Goal: Information Seeking & Learning: Find specific fact

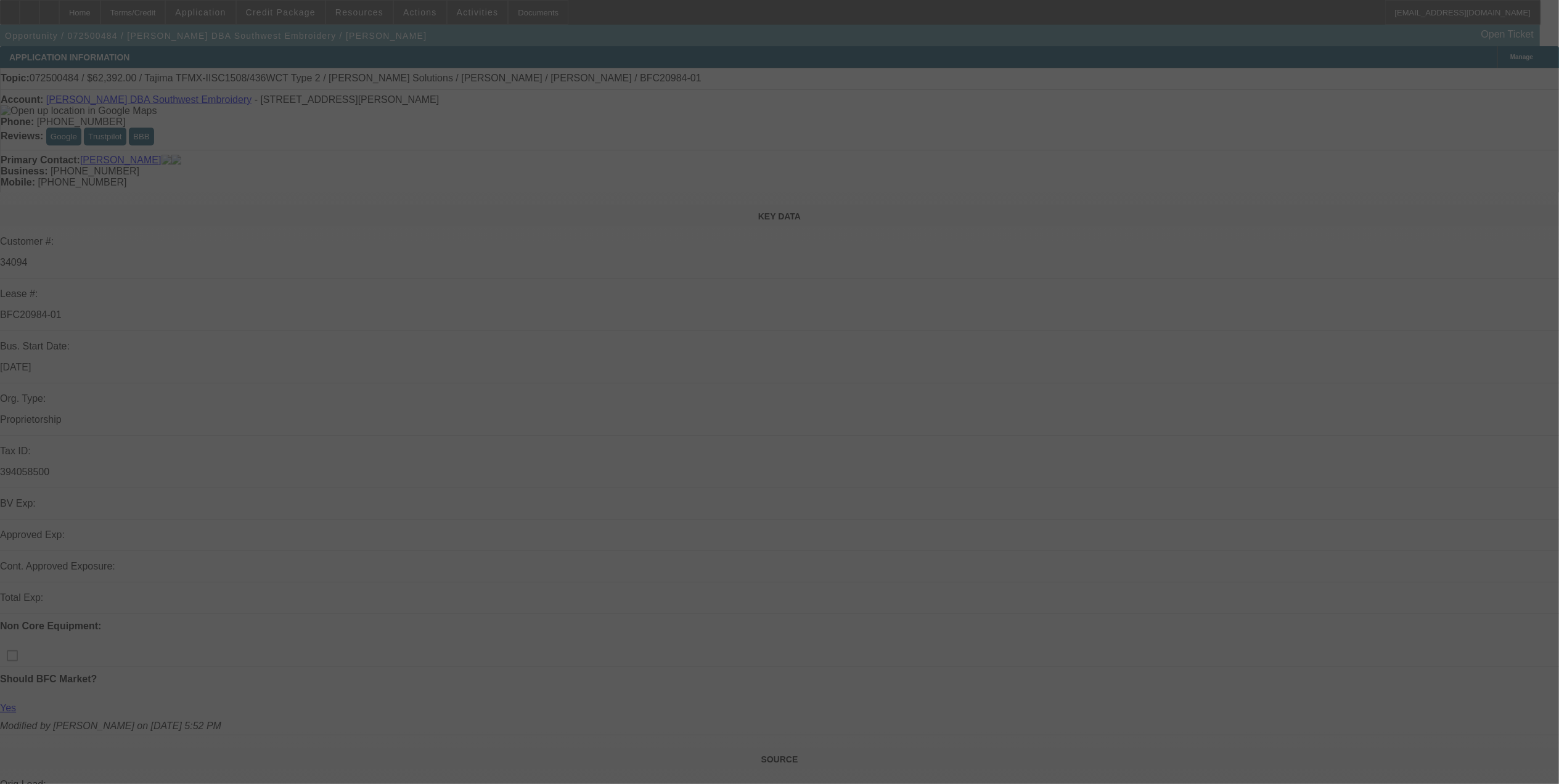
select select "0.2"
select select "2"
select select "0.1"
select select "0.2"
select select "2"
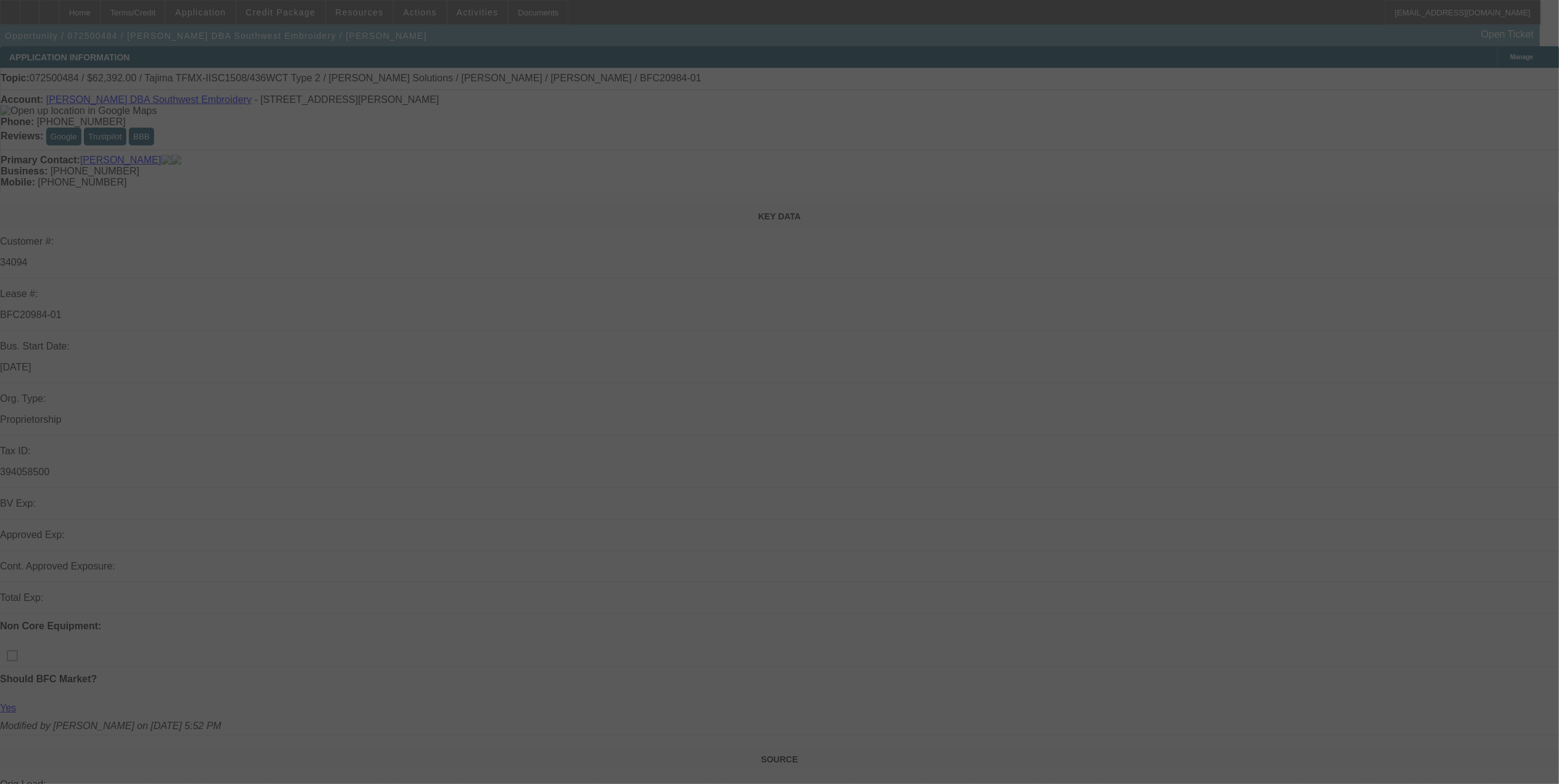
select select "0.1"
select select "0.15"
select select "2"
select select "0.1"
select select "0.15"
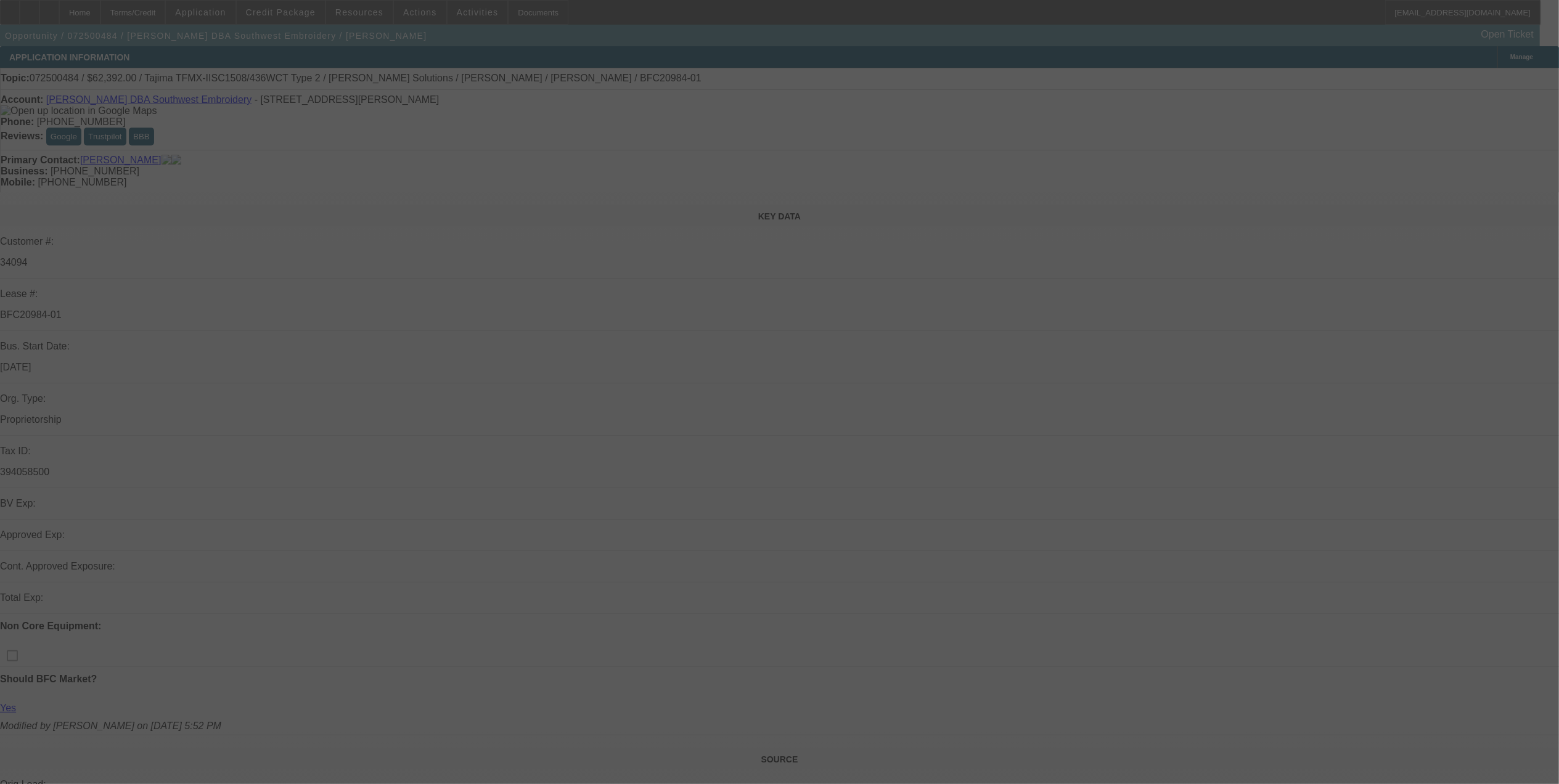
select select "2"
select select "0.1"
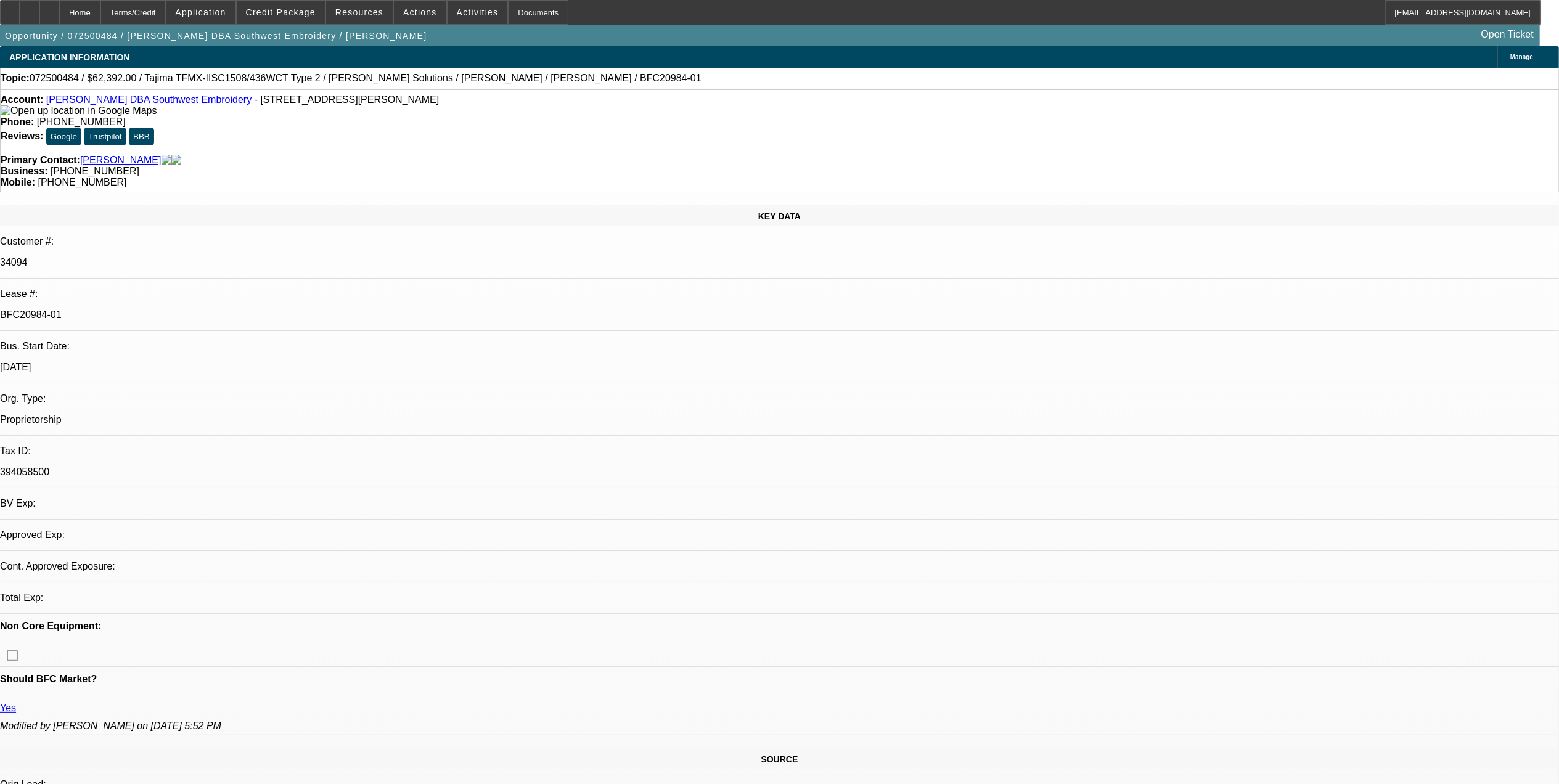
select select "1"
select select "2"
select select "4"
select select "1"
select select "2"
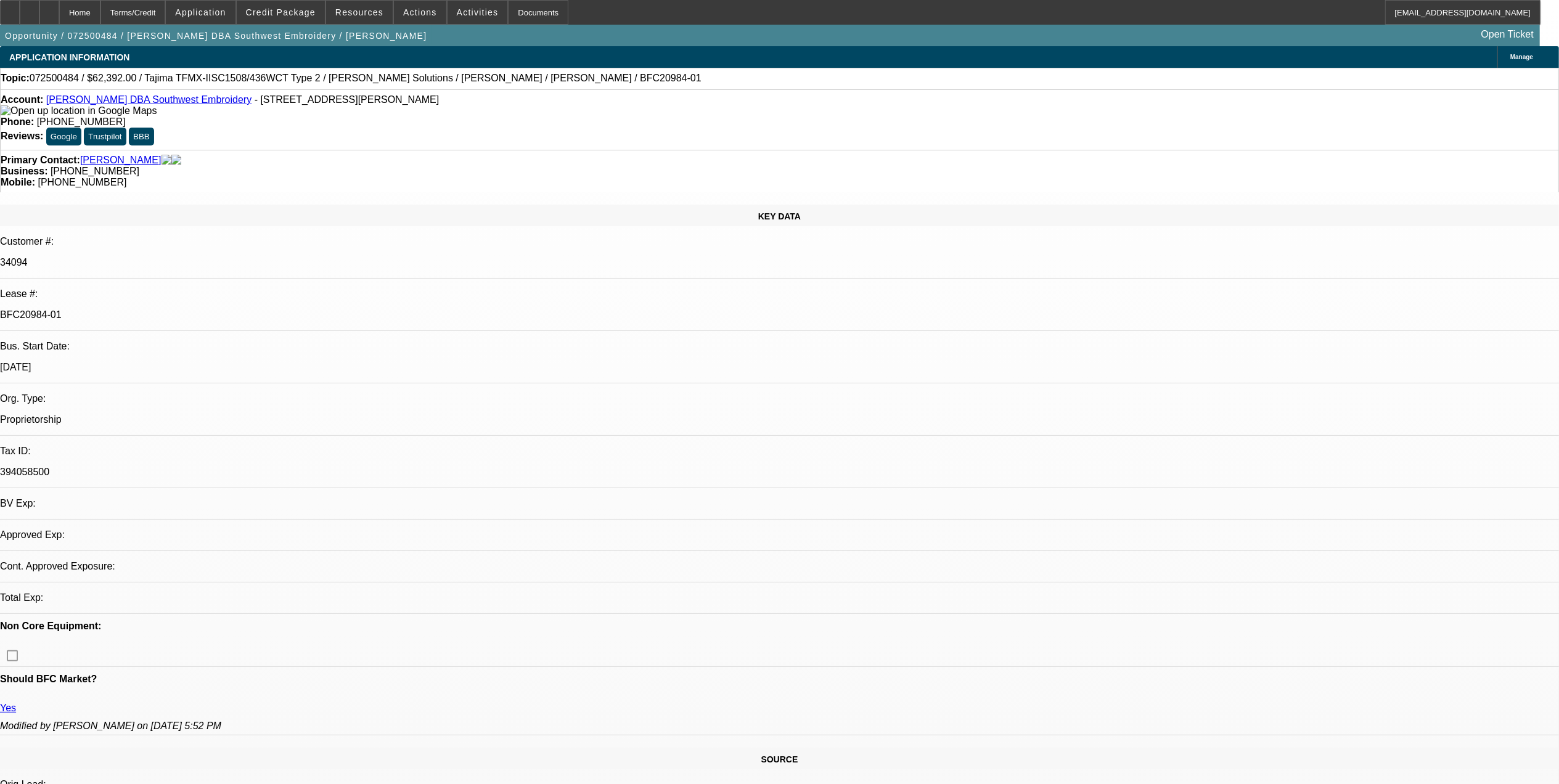
select select "4"
select select "1"
select select "2"
select select "4"
select select "1"
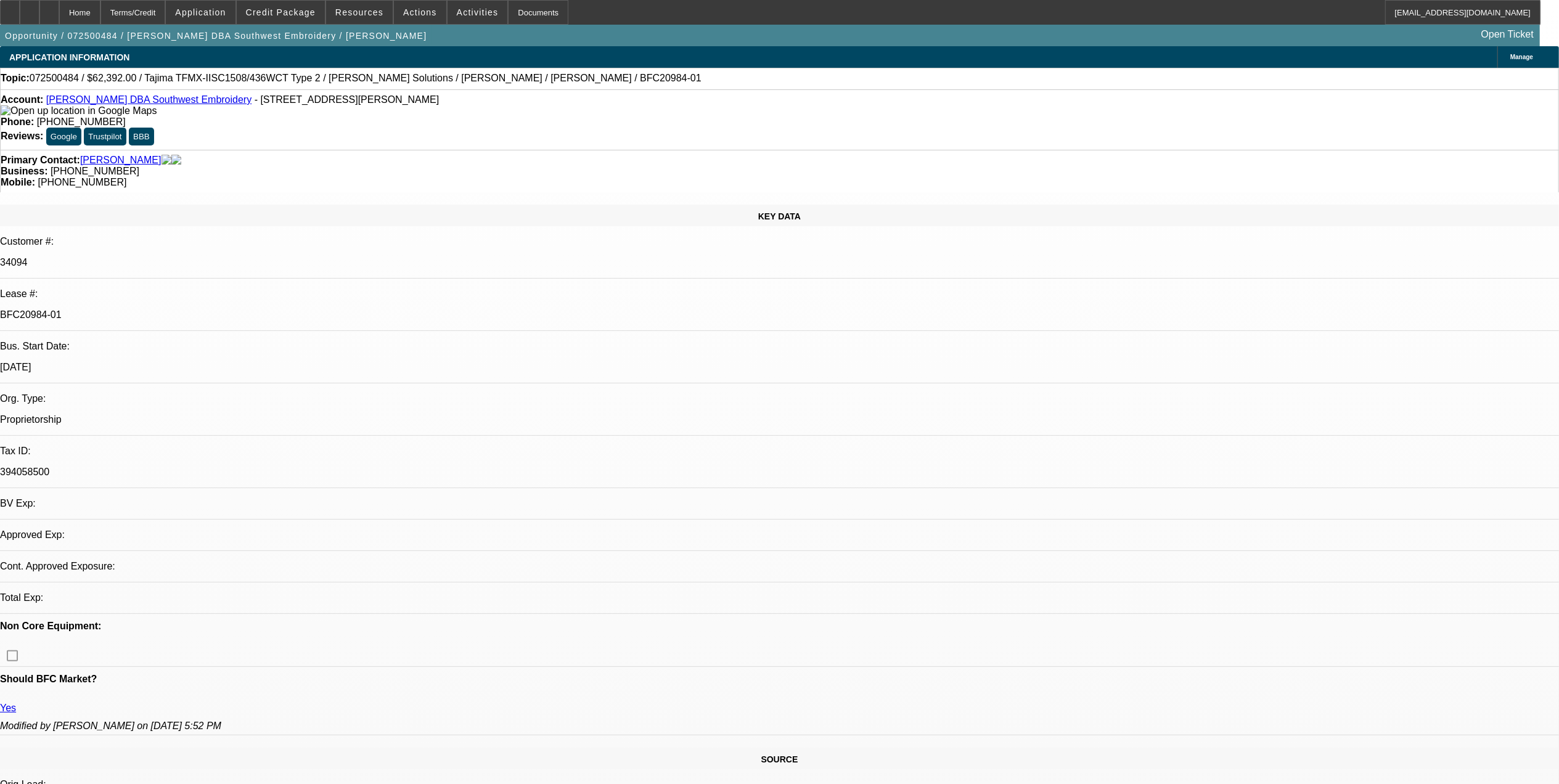
select select "2"
select select "4"
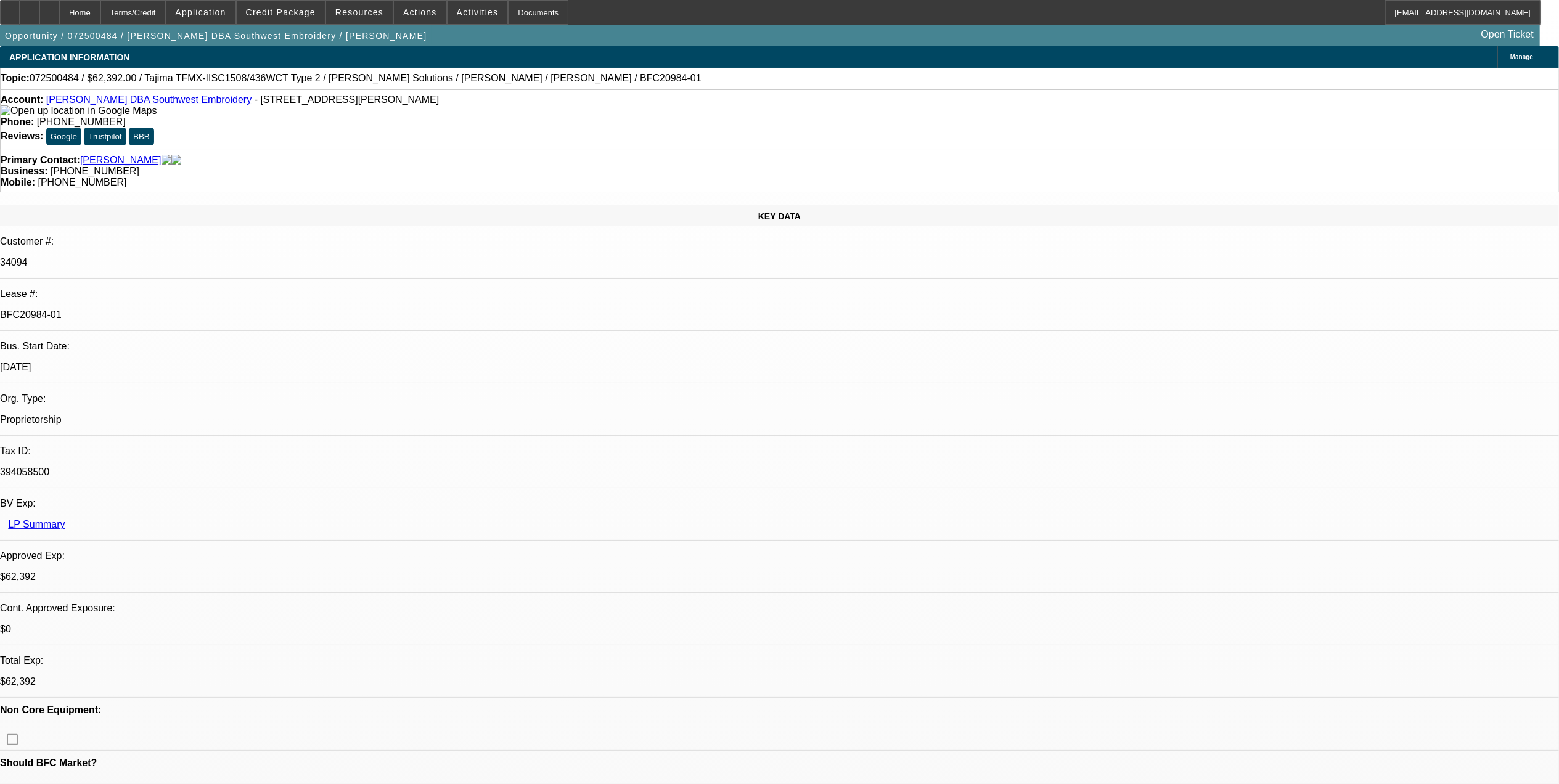
drag, startPoint x: 55, startPoint y: 112, endPoint x: 53, endPoint y: 106, distance: 6.3
click at [53, 106] on div "Account: [PERSON_NAME] DBA Southwest Embroidery - [STREET_ADDRESS][PERSON_NAME]" at bounding box center [779, 105] width 1558 height 22
drag, startPoint x: 53, startPoint y: 106, endPoint x: 61, endPoint y: 114, distance: 11.3
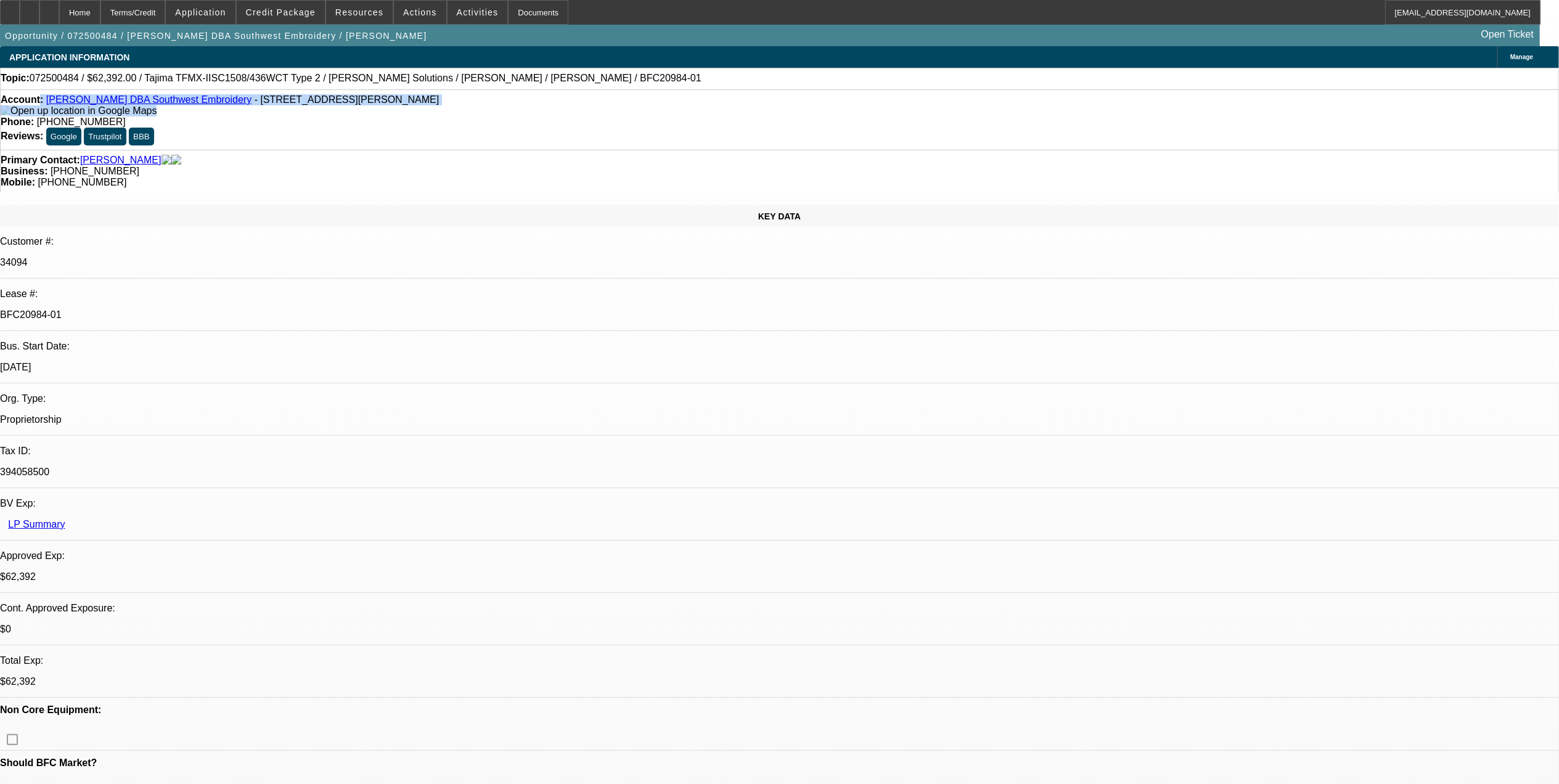
click at [63, 116] on div "Account: [PERSON_NAME] DBA Southwest Embroidery - [STREET_ADDRESS][PERSON_NAME]" at bounding box center [779, 105] width 1558 height 22
drag, startPoint x: 55, startPoint y: 102, endPoint x: 107, endPoint y: 102, distance: 52.0
click at [107, 102] on div "Account: [PERSON_NAME] DBA Southwest Embroidery - [STREET_ADDRESS][PERSON_NAME]" at bounding box center [779, 105] width 1558 height 22
copy div "[PERSON_NAME]"
